Goal: Task Accomplishment & Management: Use online tool/utility

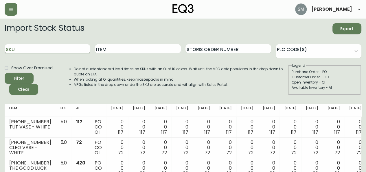
click at [73, 47] on input "SKU" at bounding box center [48, 48] width 86 height 9
type input "3350"
click at [5, 73] on button "Filter" at bounding box center [19, 78] width 29 height 11
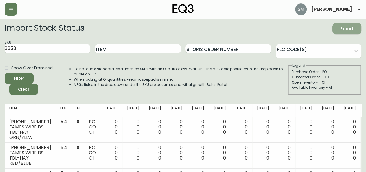
click at [344, 30] on span "Export" at bounding box center [348, 28] width 20 height 7
